Goal: Task Accomplishment & Management: Manage account settings

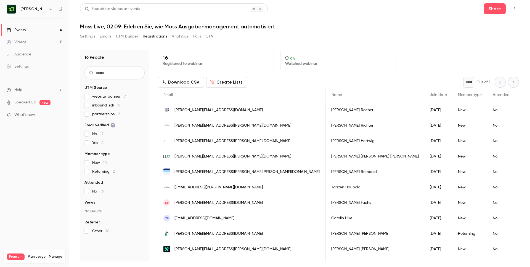
scroll to position [0, 1276]
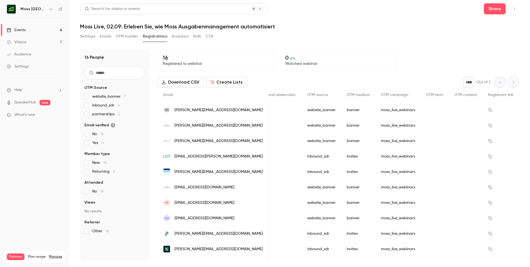
scroll to position [0, 1245]
click at [31, 8] on h6 "[PERSON_NAME] [GEOGRAPHIC_DATA]" at bounding box center [33, 9] width 26 height 6
click at [49, 9] on icon "button" at bounding box center [51, 9] width 4 height 4
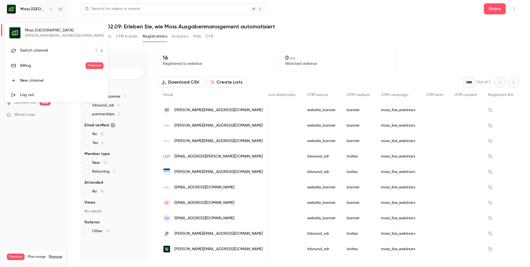
click at [52, 52] on div "Switch channel 5" at bounding box center [58, 51] width 77 height 6
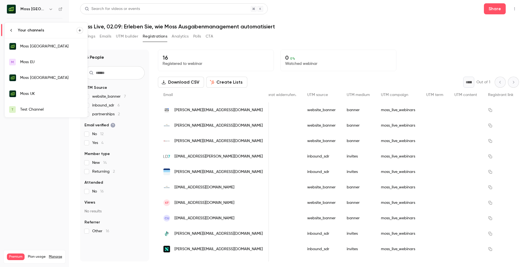
click at [50, 94] on div "Moss UK" at bounding box center [51, 94] width 63 height 6
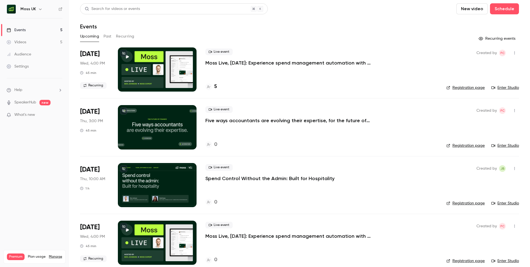
click at [280, 69] on div "Live event Moss Live, Sep 3: Experience spend management automation with Moss 5" at bounding box center [321, 69] width 232 height 44
click at [281, 63] on p "Moss Live, Sep 3: Experience spend management automation with Moss" at bounding box center [288, 63] width 166 height 7
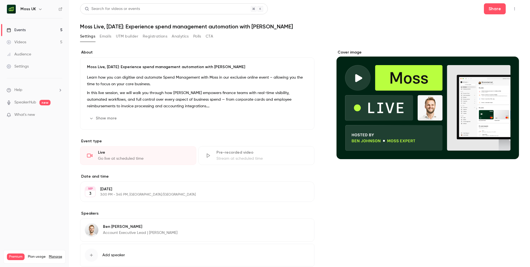
click at [107, 38] on button "Emails" at bounding box center [106, 36] width 12 height 9
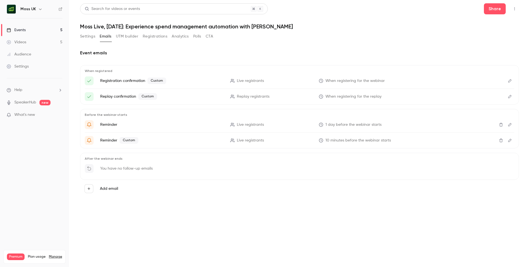
click at [166, 35] on button "Registrations" at bounding box center [155, 36] width 25 height 9
